Goal: Find specific page/section: Find specific page/section

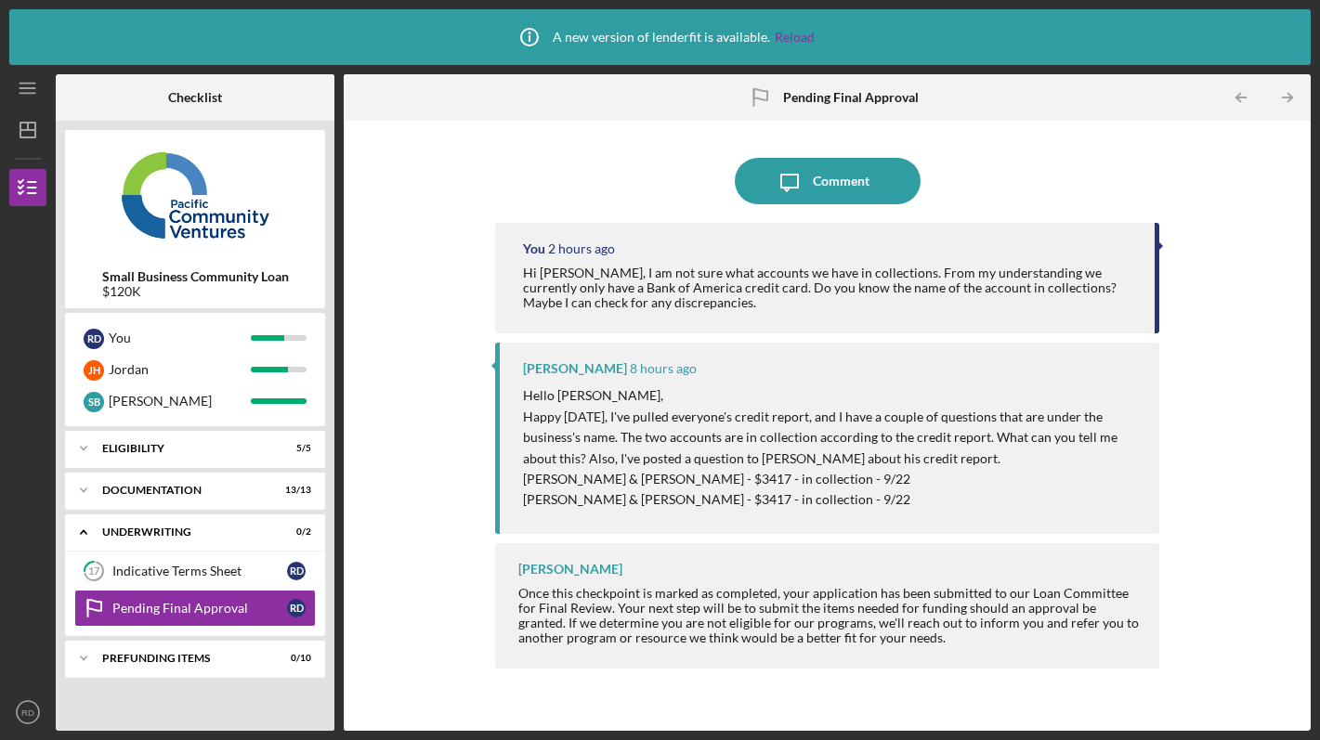
click at [788, 469] on p "[PERSON_NAME] & [PERSON_NAME] - $3417 - in collection - 9/22" at bounding box center [832, 479] width 618 height 20
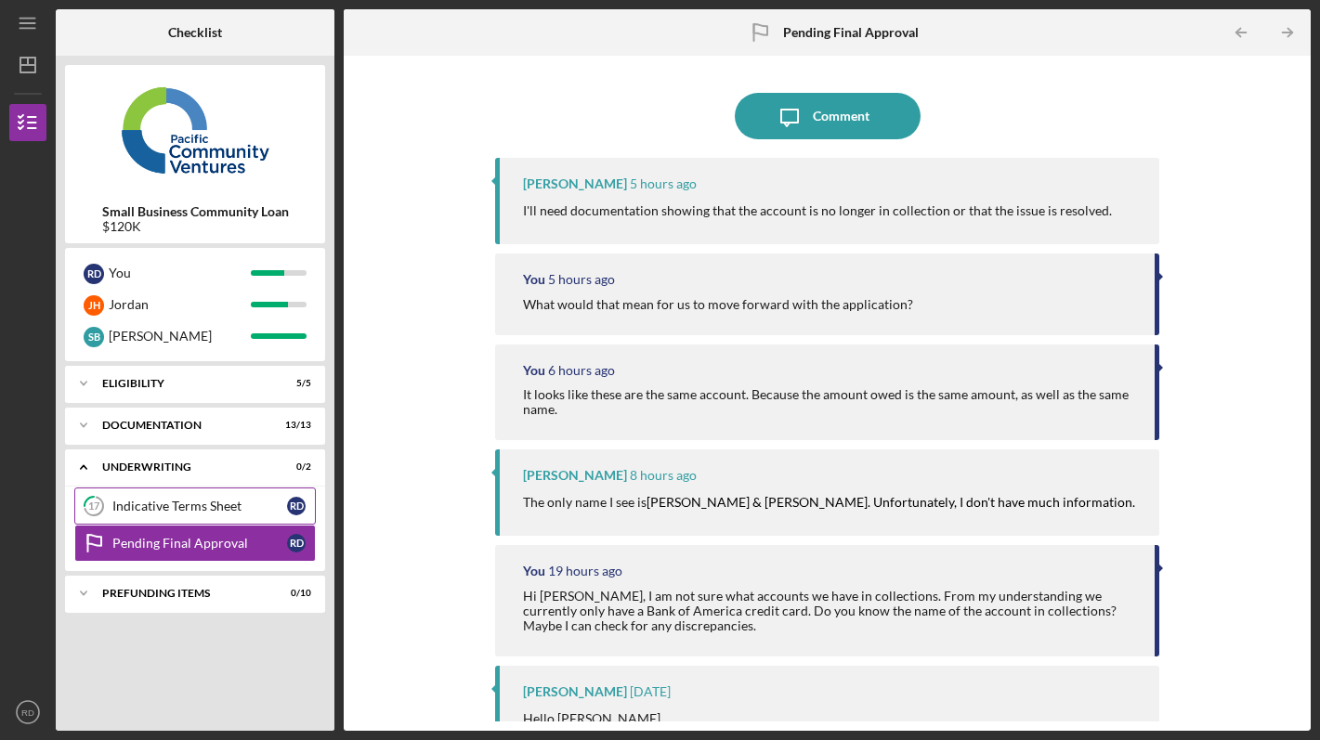
click at [230, 499] on div "Indicative Terms Sheet" at bounding box center [199, 506] width 175 height 15
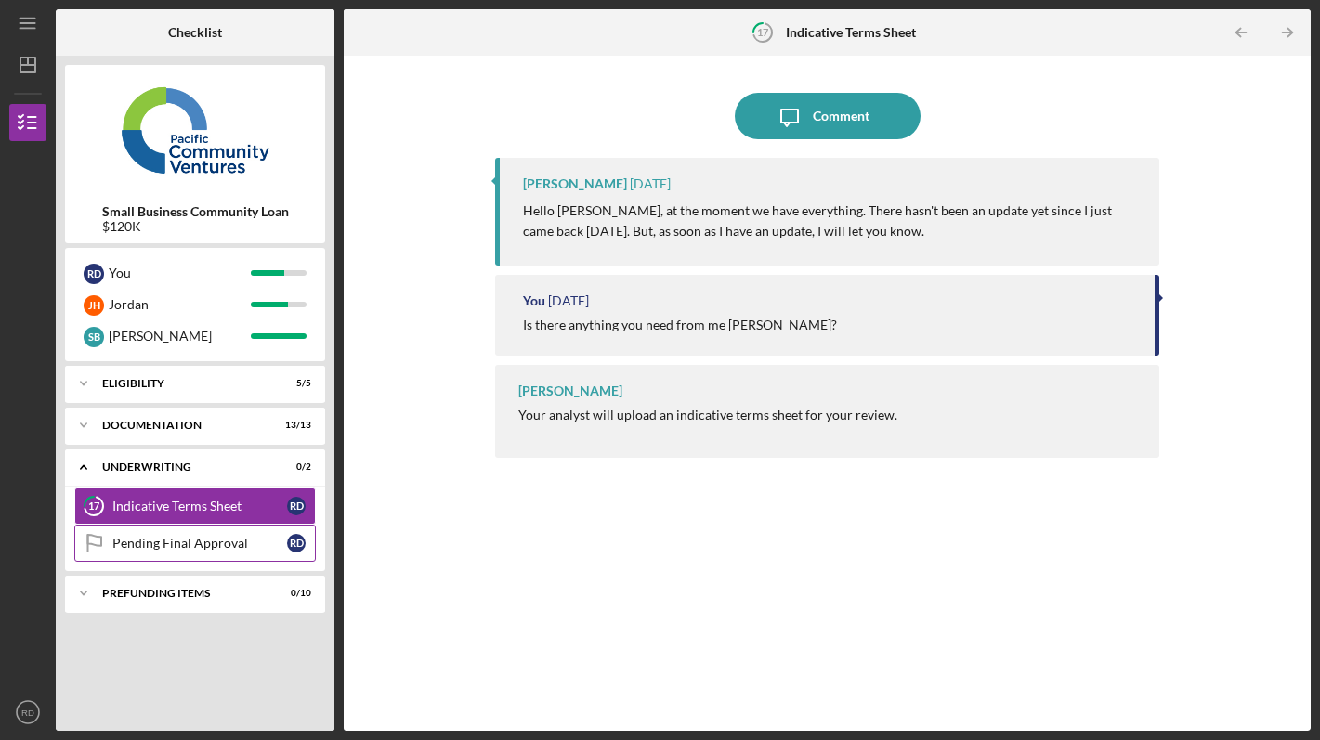
click at [247, 532] on link "Pending Final Approval Pending Final Approval R D" at bounding box center [194, 543] width 241 height 37
